Goal: Register for event/course

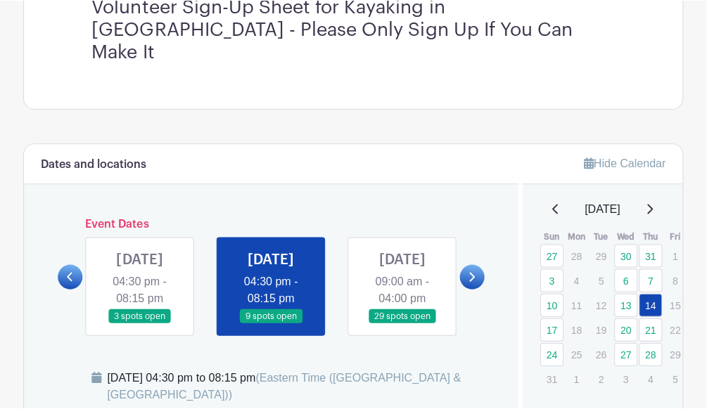
scroll to position [470, 0]
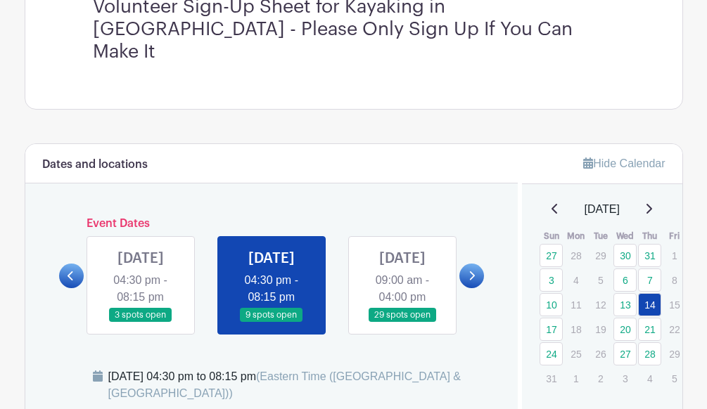
click at [141, 323] on link at bounding box center [141, 323] width 0 height 0
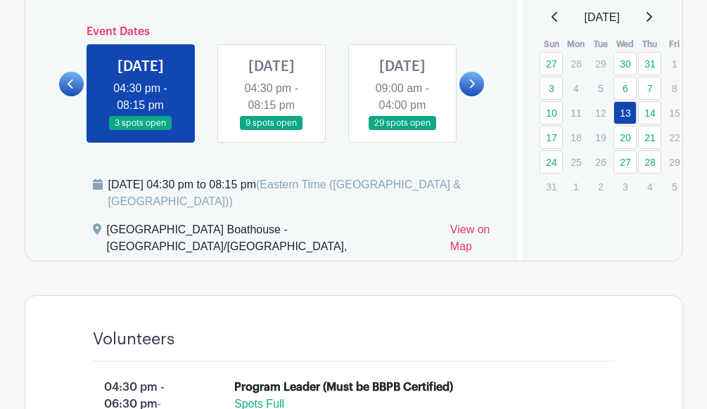
scroll to position [557, 0]
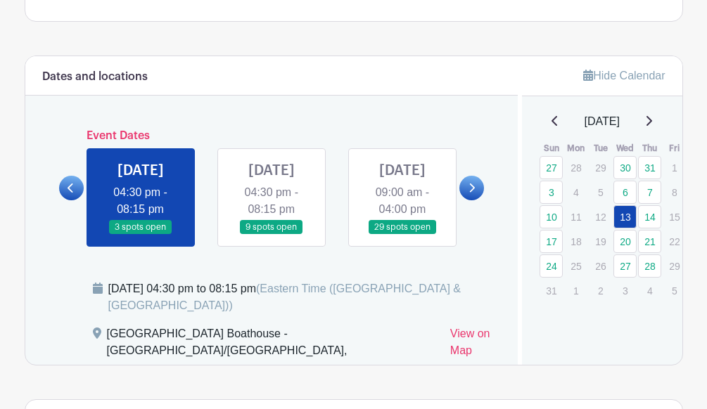
click at [272, 235] on link at bounding box center [272, 235] width 0 height 0
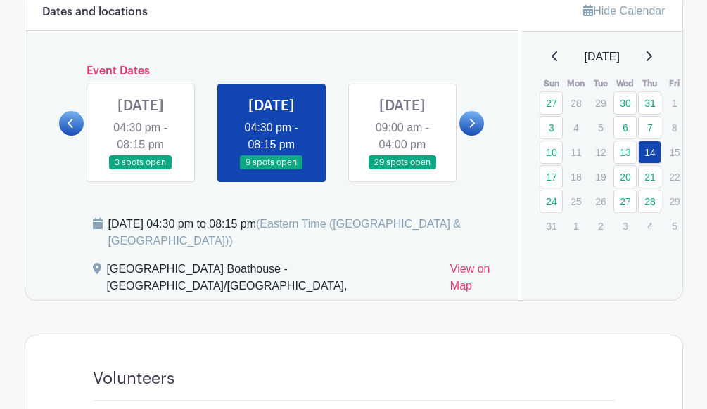
scroll to position [469, 0]
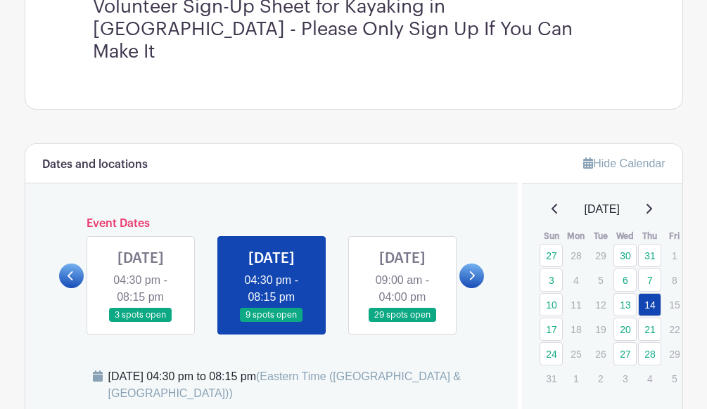
click at [402, 323] on link at bounding box center [402, 323] width 0 height 0
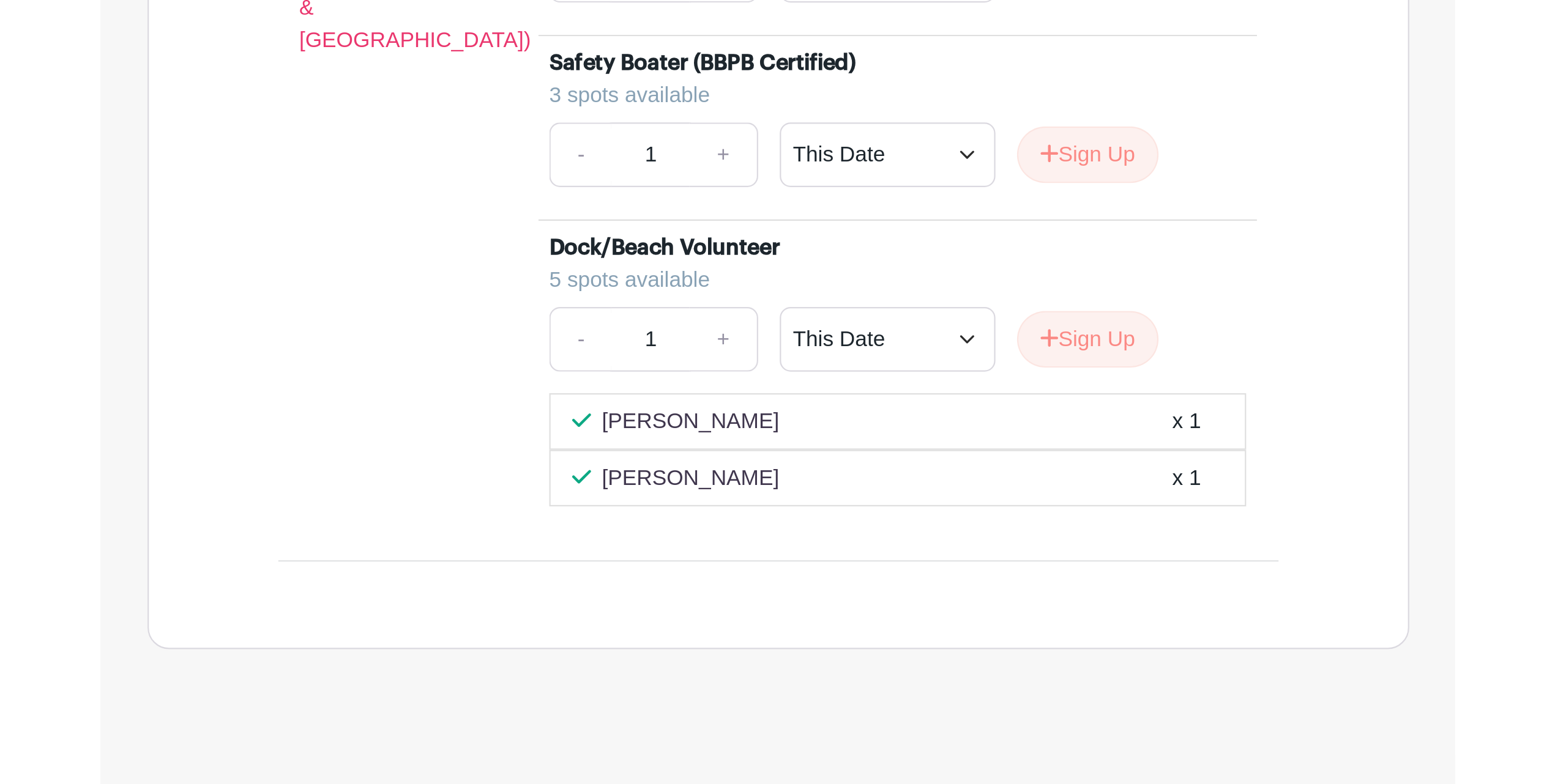
scroll to position [927, 0]
